Goal: Information Seeking & Learning: Learn about a topic

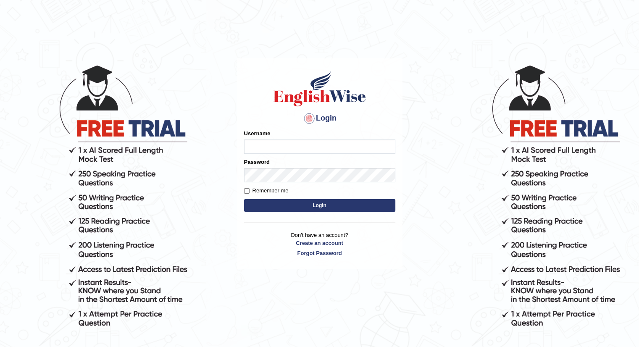
type input "krishnaprajapati_parramatta"
click at [262, 204] on button "Login" at bounding box center [319, 205] width 151 height 13
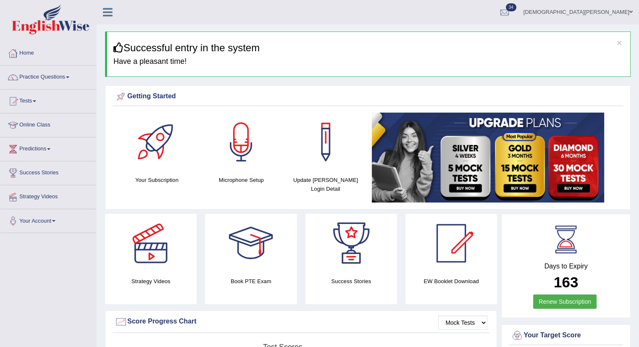
click at [32, 52] on link "Home" at bounding box center [48, 52] width 96 height 21
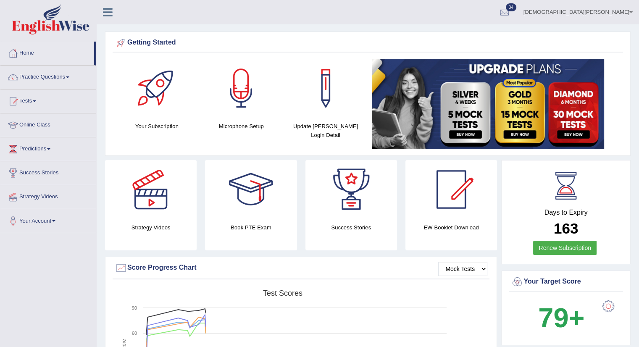
click at [67, 74] on link "Practice Questions" at bounding box center [48, 76] width 96 height 21
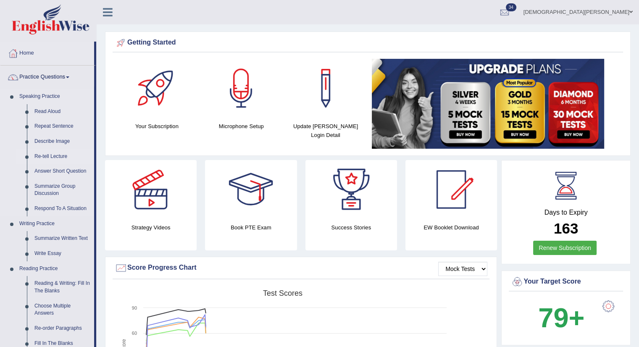
click at [0, 66] on link "Practice Questions" at bounding box center [47, 76] width 94 height 21
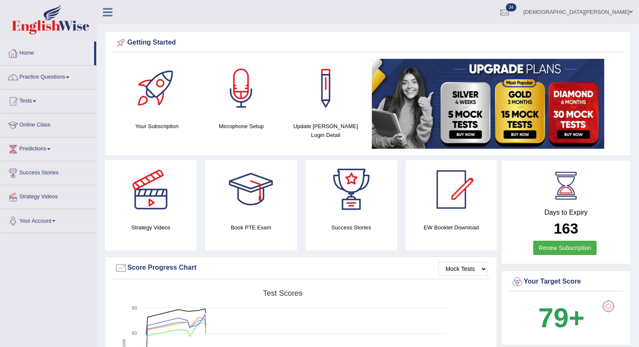
click at [27, 55] on link "Home" at bounding box center [47, 52] width 94 height 21
click at [31, 51] on link "Home" at bounding box center [47, 52] width 94 height 21
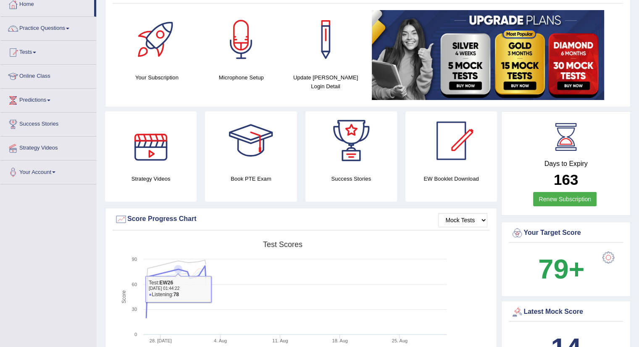
scroll to position [42, 0]
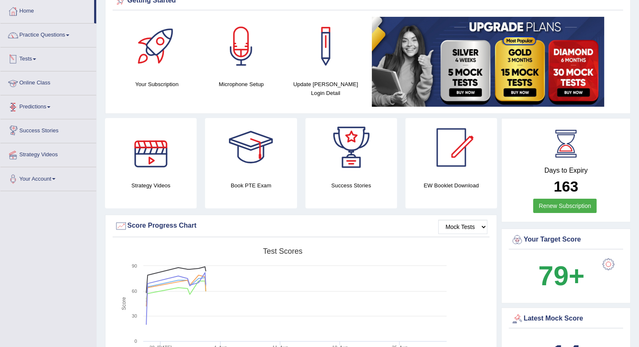
click at [36, 58] on span at bounding box center [34, 59] width 3 height 2
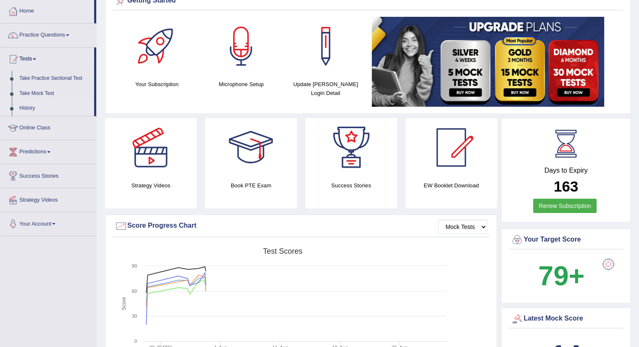
click at [22, 110] on link "History" at bounding box center [55, 108] width 79 height 15
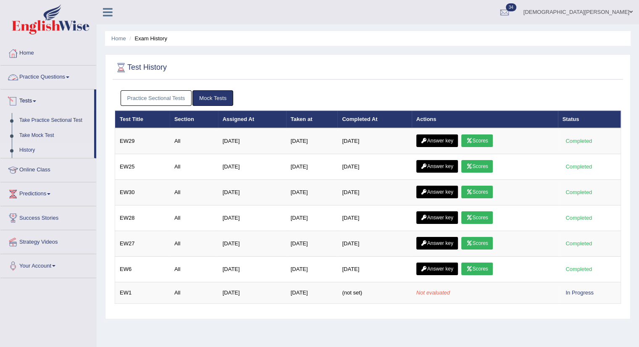
click at [45, 75] on link "Practice Questions" at bounding box center [48, 76] width 96 height 21
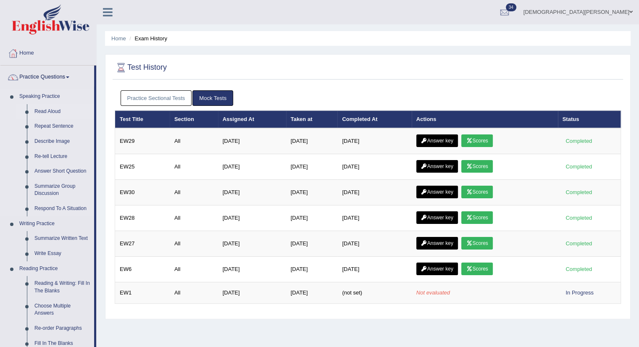
click at [41, 113] on link "Read Aloud" at bounding box center [62, 111] width 63 height 15
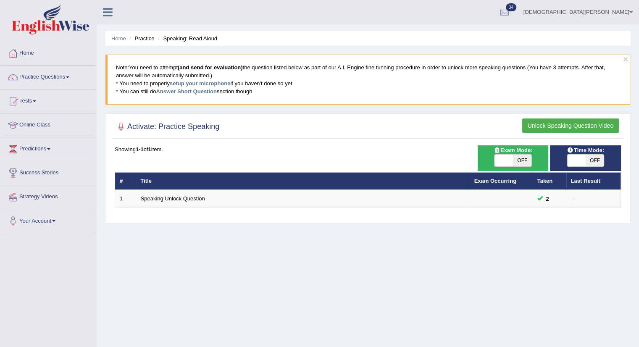
click at [34, 101] on link "Tests" at bounding box center [48, 99] width 96 height 21
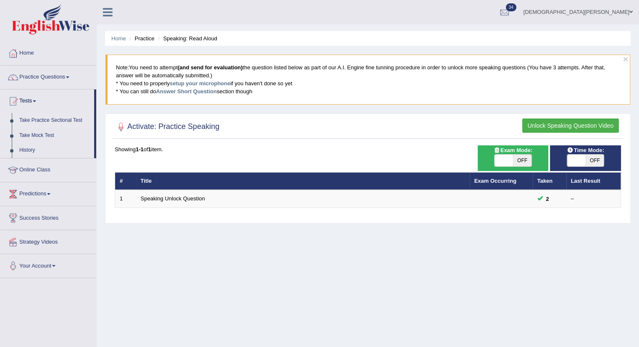
click at [40, 119] on link "Take Practice Sectional Test" at bounding box center [55, 120] width 79 height 15
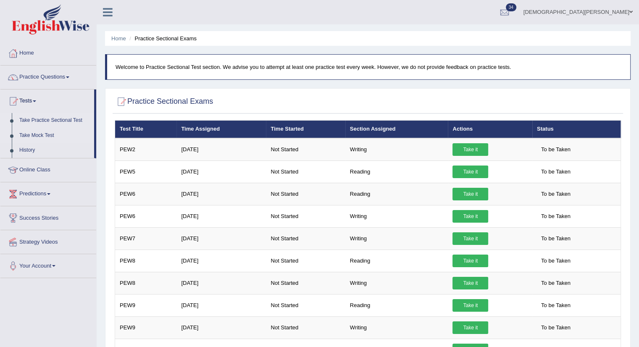
click at [37, 137] on link "Take Mock Test" at bounding box center [55, 135] width 79 height 15
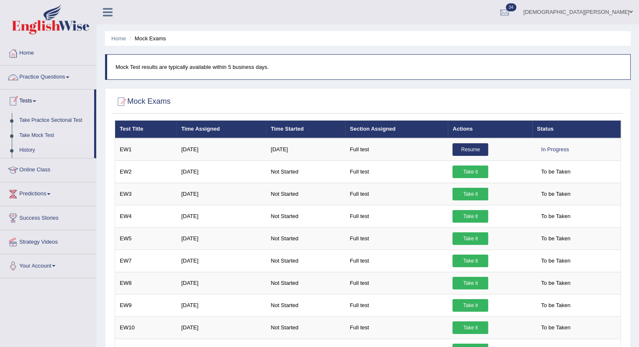
click at [55, 75] on link "Practice Questions" at bounding box center [48, 76] width 96 height 21
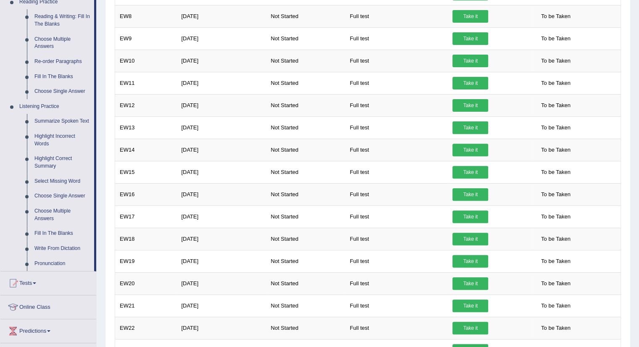
scroll to position [252, 0]
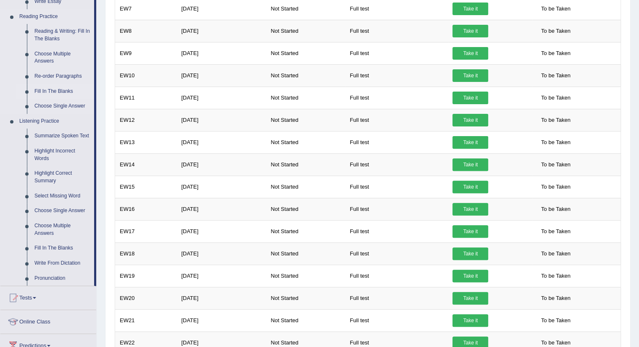
click at [67, 90] on link "Fill In The Blanks" at bounding box center [62, 91] width 63 height 15
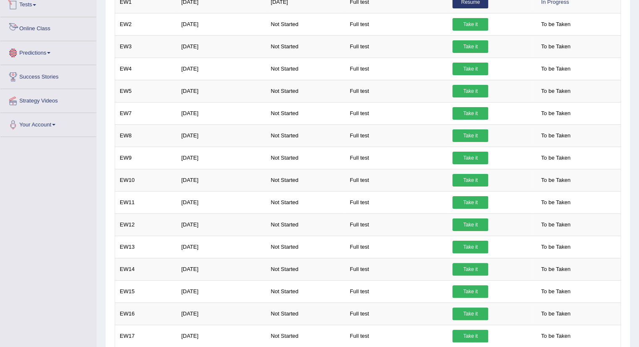
scroll to position [477, 0]
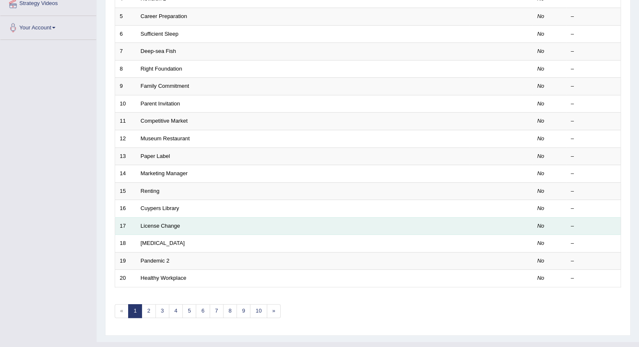
scroll to position [207, 0]
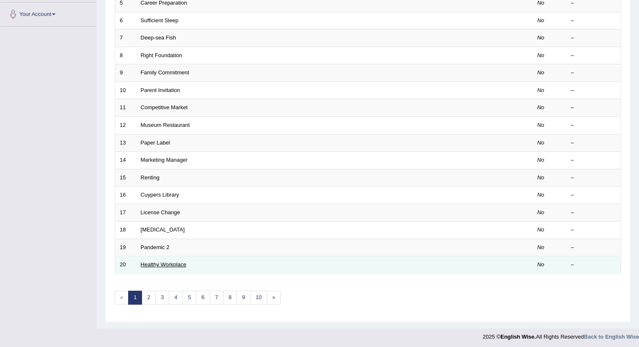
click at [168, 264] on link "Healthy Workplace" at bounding box center [164, 264] width 46 height 6
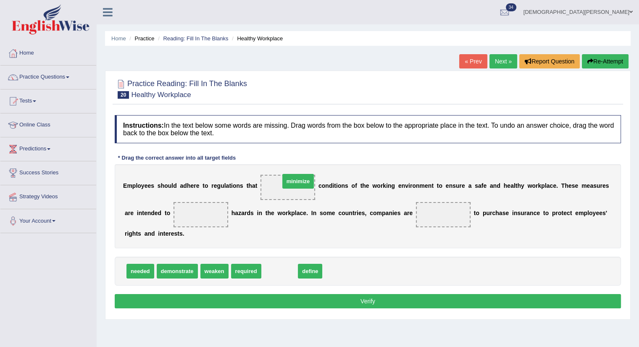
drag, startPoint x: 286, startPoint y: 272, endPoint x: 304, endPoint y: 182, distance: 91.8
